Goal: Task Accomplishment & Management: Manage account settings

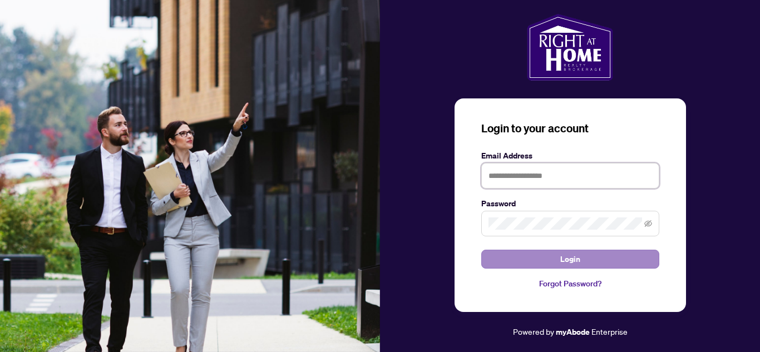
type input "**********"
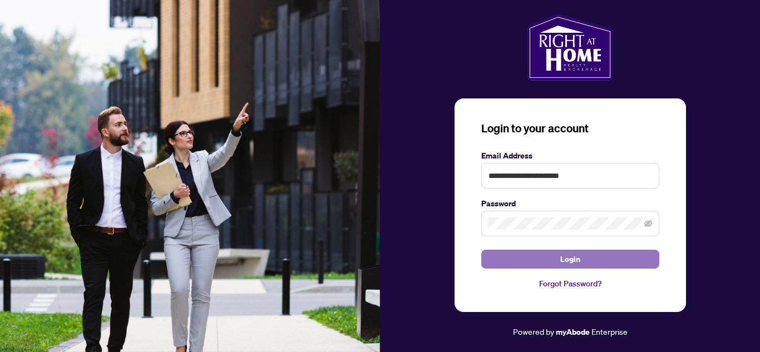
click at [572, 258] on span "Login" at bounding box center [570, 259] width 20 height 18
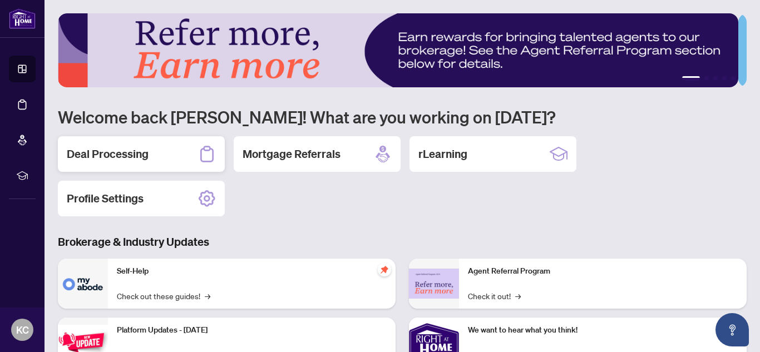
click at [112, 156] on h2 "Deal Processing" at bounding box center [108, 154] width 82 height 16
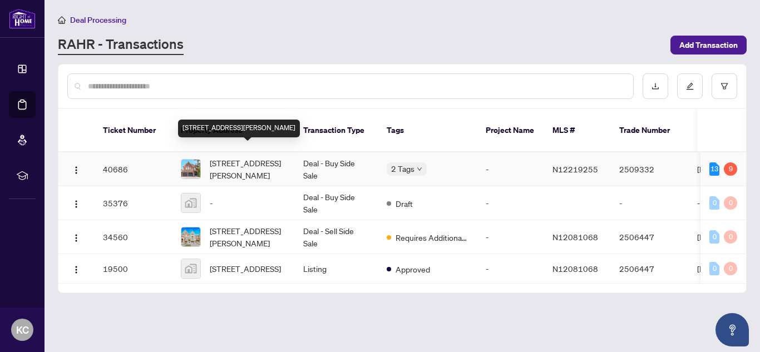
click at [239, 157] on span "[STREET_ADDRESS][PERSON_NAME]" at bounding box center [248, 169] width 76 height 24
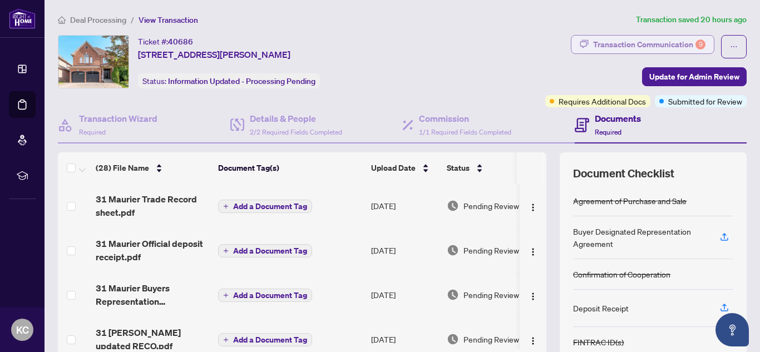
click at [646, 45] on div "Transaction Communication 9" at bounding box center [649, 45] width 112 height 18
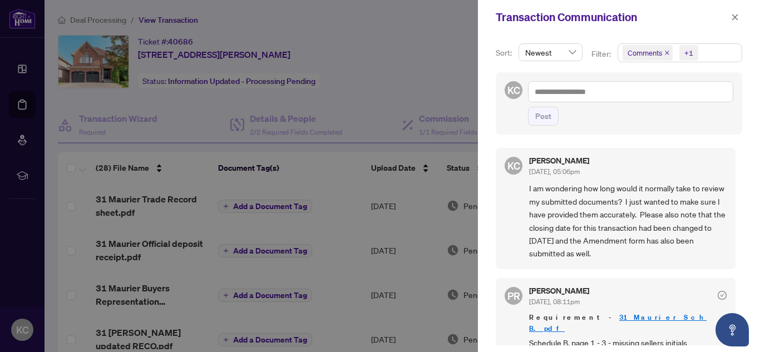
drag, startPoint x: 735, startPoint y: 164, endPoint x: 733, endPoint y: 176, distance: 12.3
click at [733, 176] on div "[PERSON_NAME] [PERSON_NAME] [DATE], 05:06pm I am wondering how long would it no…" at bounding box center [618, 243] width 246 height 204
click at [735, 16] on icon "close" at bounding box center [735, 17] width 8 height 8
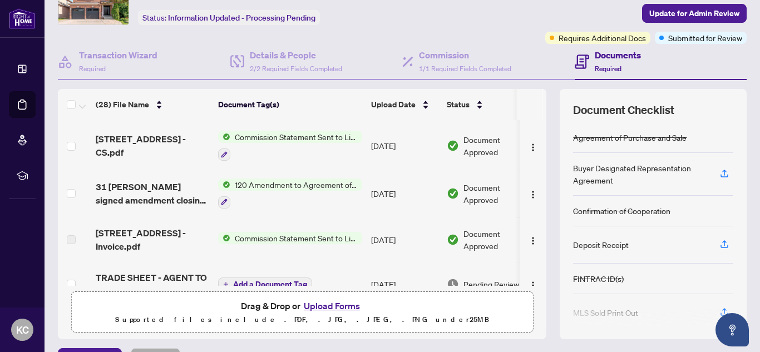
scroll to position [403, 0]
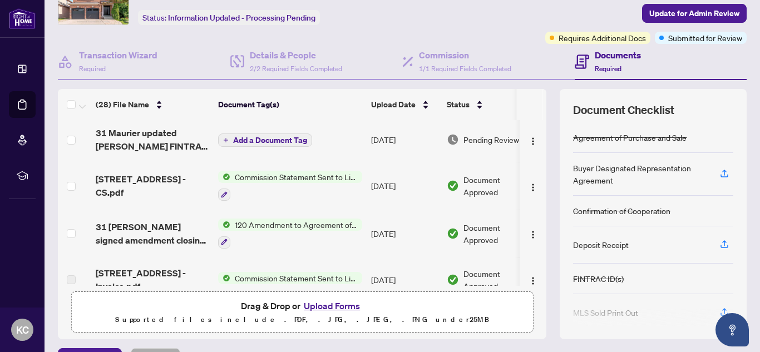
click at [481, 181] on span "Document Approved" at bounding box center [497, 185] width 69 height 24
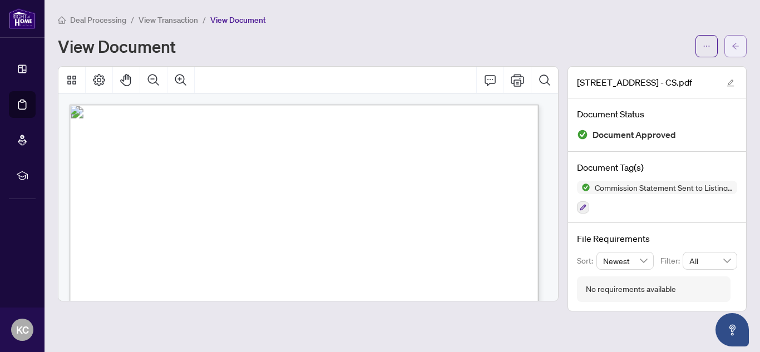
click at [741, 48] on button "button" at bounding box center [735, 46] width 22 height 22
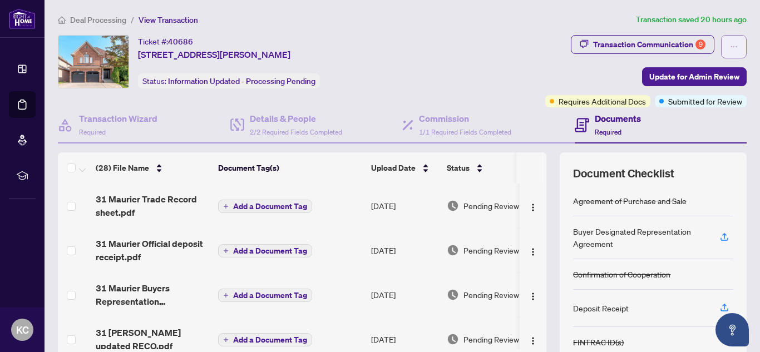
click at [730, 43] on icon "ellipsis" at bounding box center [734, 47] width 8 height 8
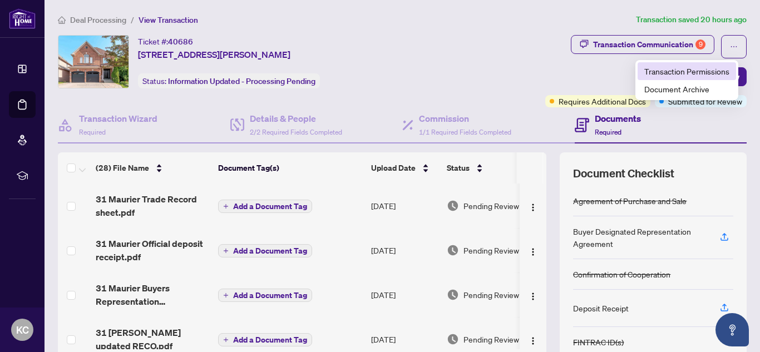
click at [717, 73] on span "Transaction Permissions" at bounding box center [686, 71] width 85 height 12
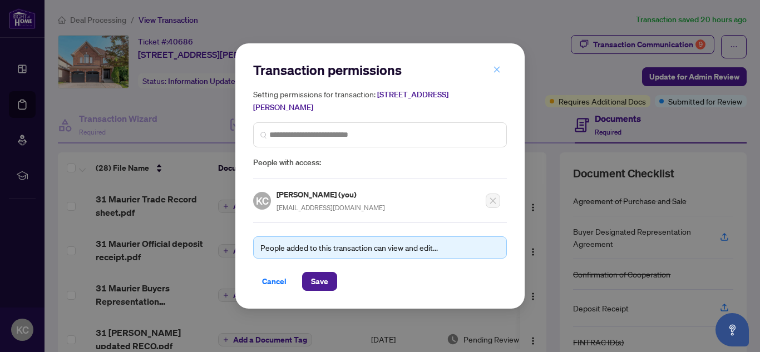
click at [497, 71] on icon "close" at bounding box center [497, 70] width 6 height 6
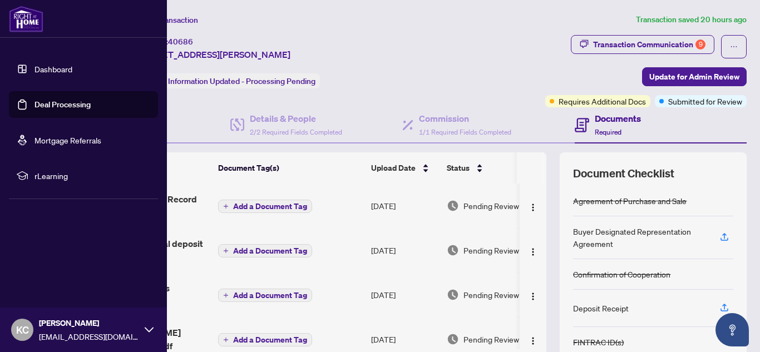
click at [47, 67] on link "Dashboard" at bounding box center [53, 69] width 38 height 10
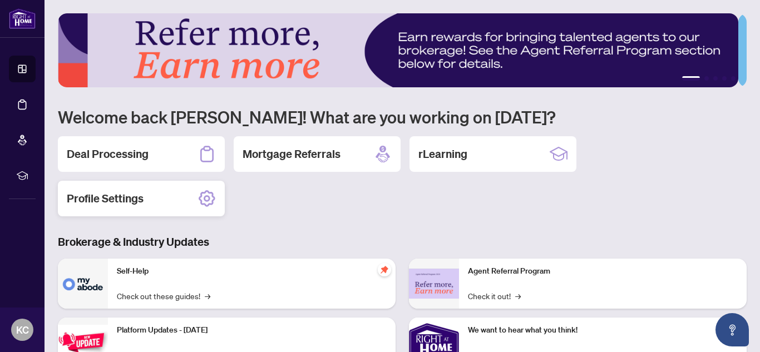
click at [205, 195] on icon at bounding box center [207, 198] width 7 height 7
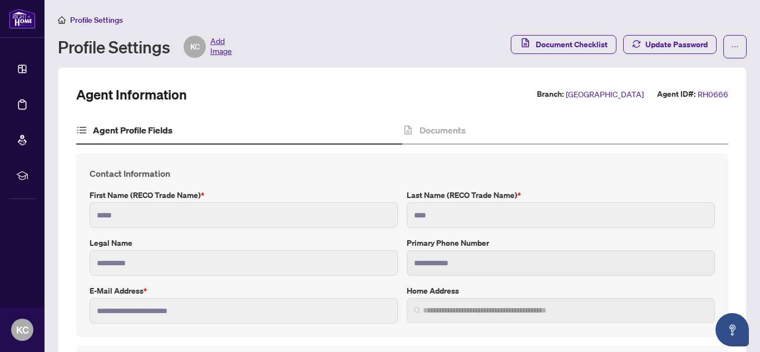
type input "**********"
type input "****"
type input "**********"
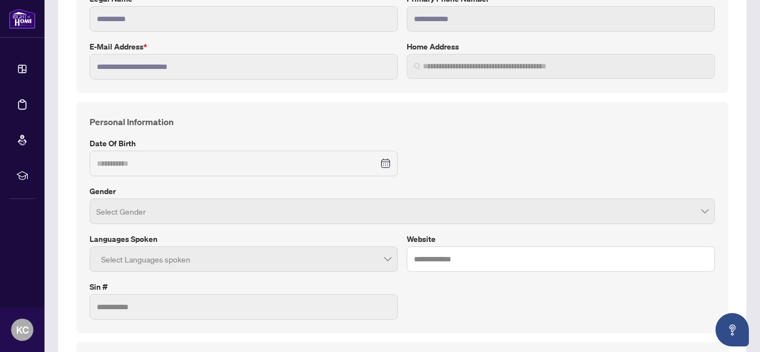
scroll to position [291, 0]
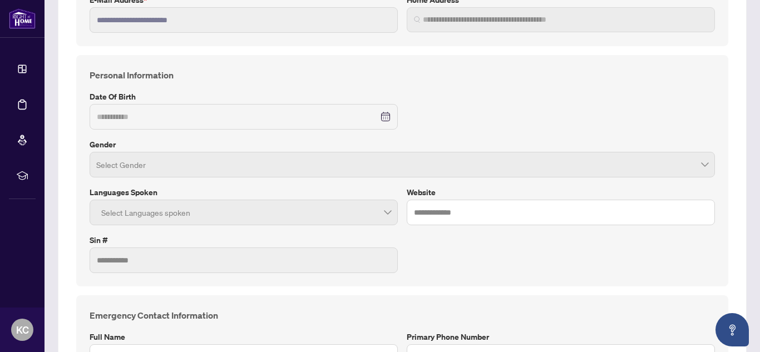
click at [701, 166] on div "Select Gender" at bounding box center [402, 165] width 625 height 26
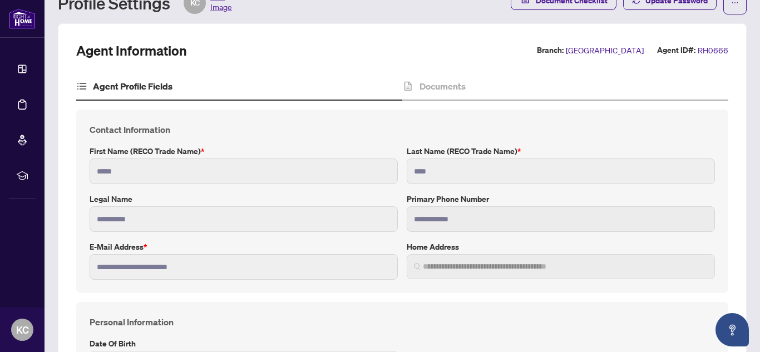
scroll to position [0, 0]
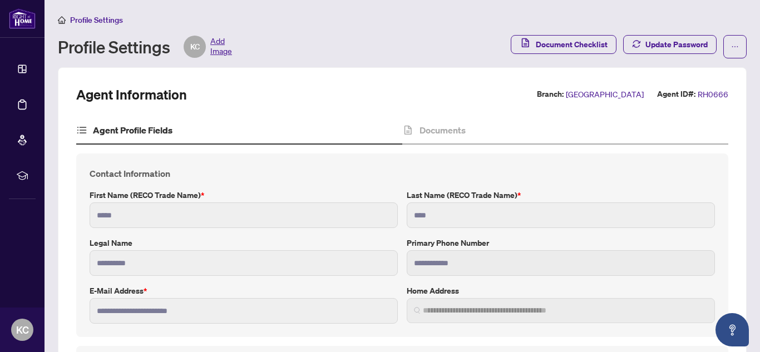
click at [127, 130] on h4 "Agent Profile Fields" at bounding box center [133, 129] width 80 height 13
click at [429, 131] on h4 "Documents" at bounding box center [442, 129] width 46 height 13
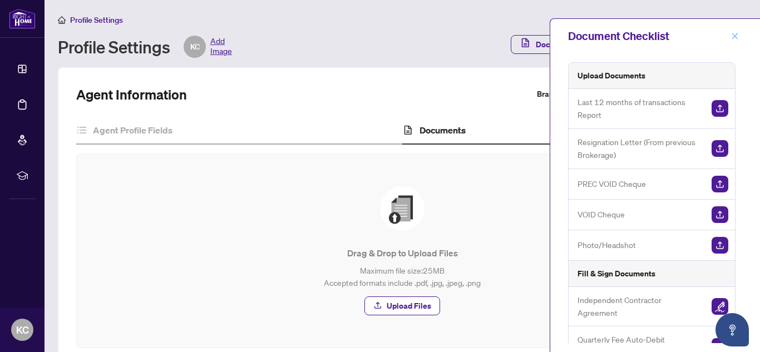
click at [735, 37] on icon "close" at bounding box center [735, 36] width 6 height 6
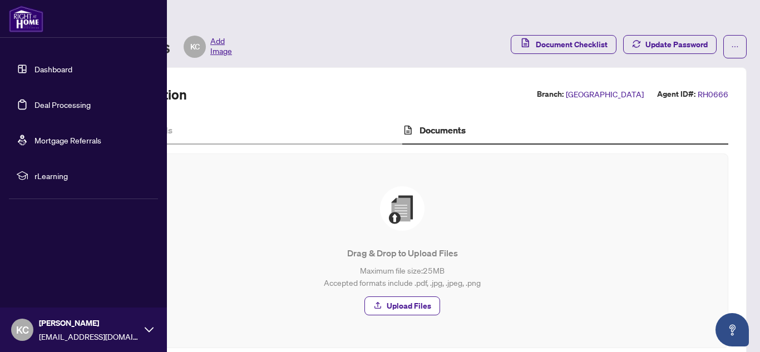
click at [63, 70] on link "Dashboard" at bounding box center [53, 69] width 38 height 10
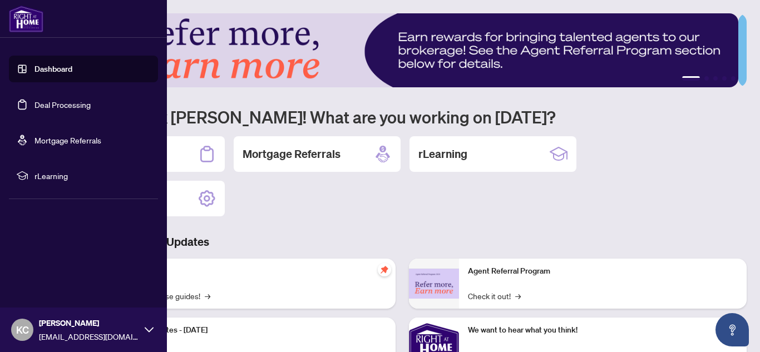
click at [71, 106] on link "Deal Processing" at bounding box center [62, 105] width 56 height 10
